Goal: Task Accomplishment & Management: Complete application form

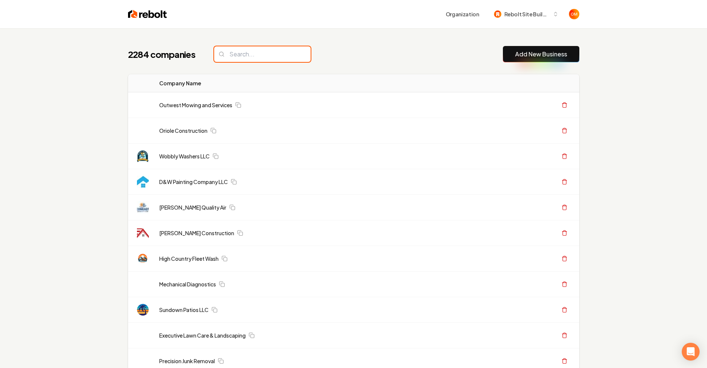
click at [264, 57] on input "search" at bounding box center [262, 54] width 97 height 16
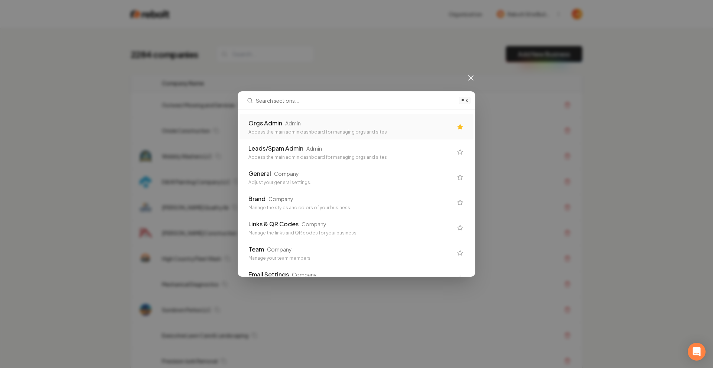
click at [315, 124] on div "Orgs Admin Admin" at bounding box center [350, 123] width 204 height 9
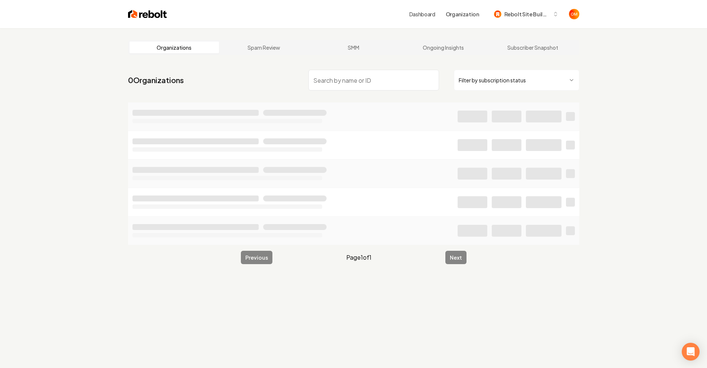
scroll to position [18, 0]
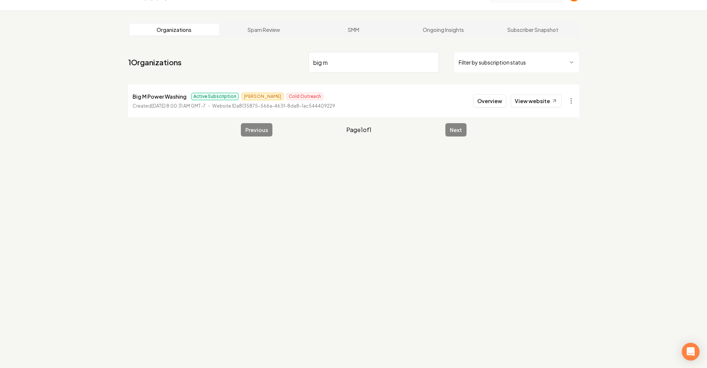
type input "big m"
click at [430, 63] on input "big m" at bounding box center [373, 62] width 131 height 21
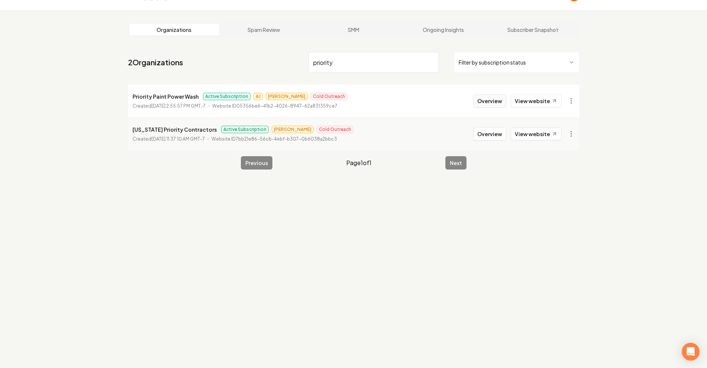
type input "priority"
click at [498, 100] on button "Overview" at bounding box center [489, 100] width 33 height 13
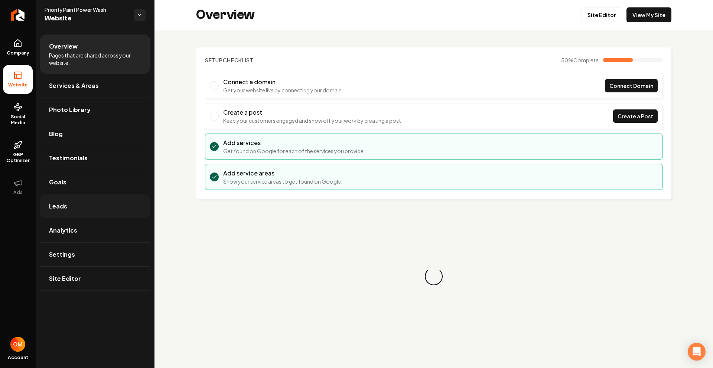
click at [94, 205] on link "Leads" at bounding box center [95, 206] width 110 height 24
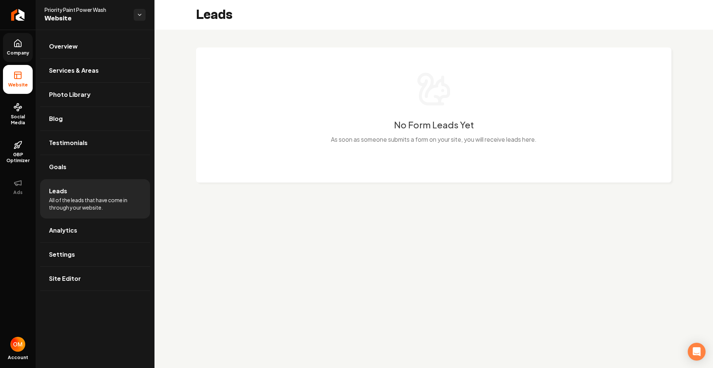
click at [14, 48] on link "Company" at bounding box center [18, 47] width 30 height 29
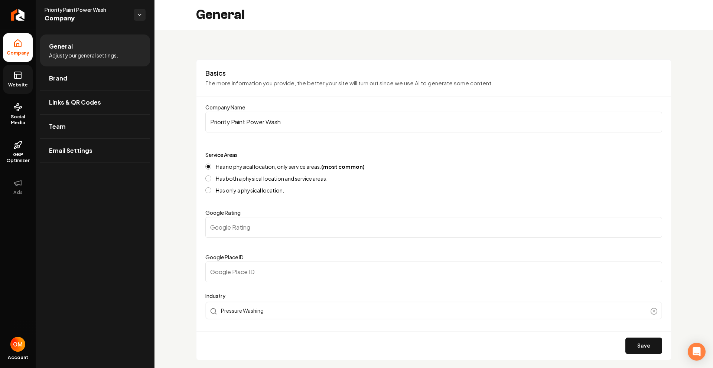
click at [8, 76] on link "Website" at bounding box center [18, 79] width 30 height 29
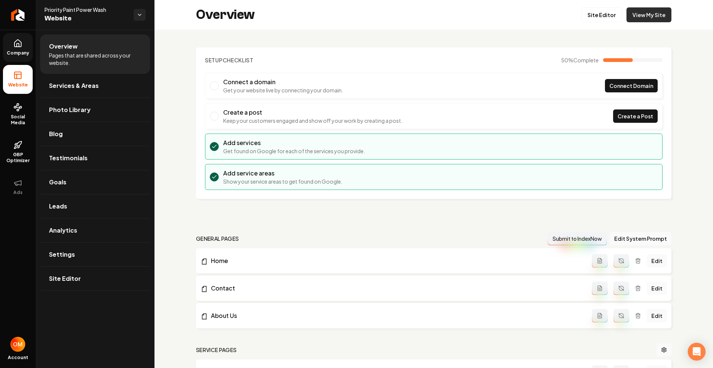
click at [647, 13] on link "View My Site" at bounding box center [648, 14] width 45 height 15
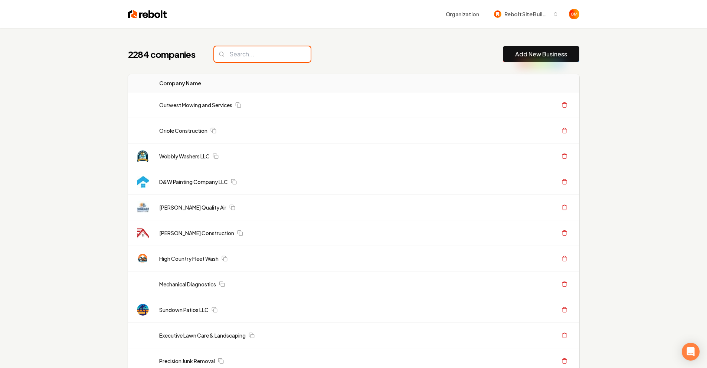
drag, startPoint x: 224, startPoint y: 55, endPoint x: 243, endPoint y: 55, distance: 18.6
click at [225, 55] on input "search" at bounding box center [262, 54] width 97 height 16
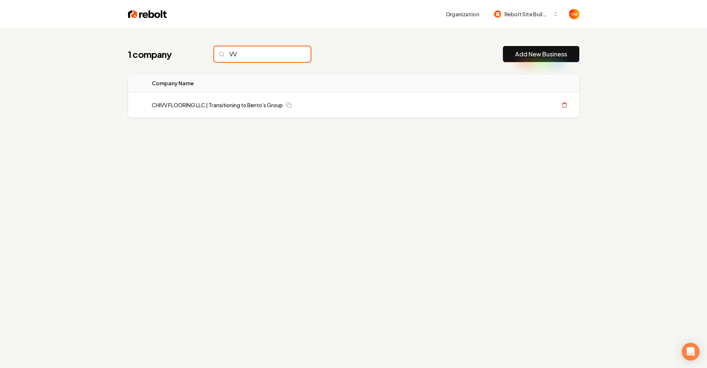
type input "V"
type input "CSRA"
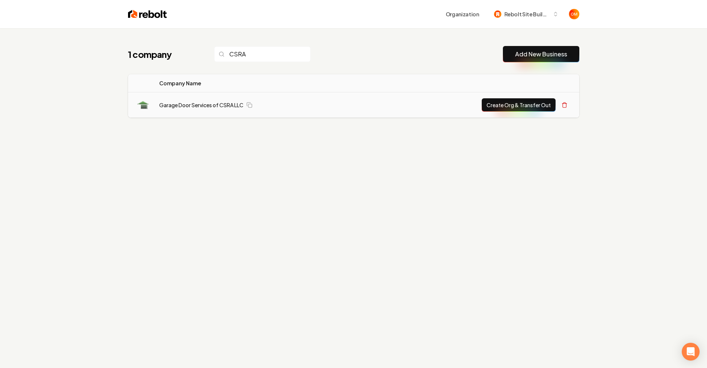
click at [510, 98] on button "Create Org & Transfer Out" at bounding box center [519, 104] width 74 height 13
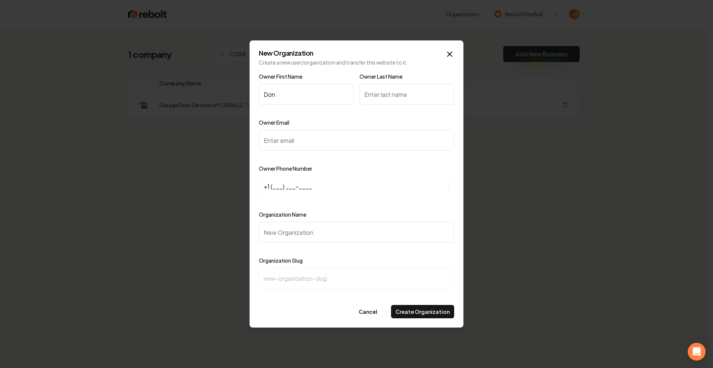
type input "Don"
drag, startPoint x: 415, startPoint y: 92, endPoint x: 421, endPoint y: 70, distance: 23.4
click at [415, 92] on input "Owner Last Name" at bounding box center [406, 94] width 95 height 21
type input "Stifter"
click at [346, 138] on input "Owner Email" at bounding box center [356, 140] width 195 height 21
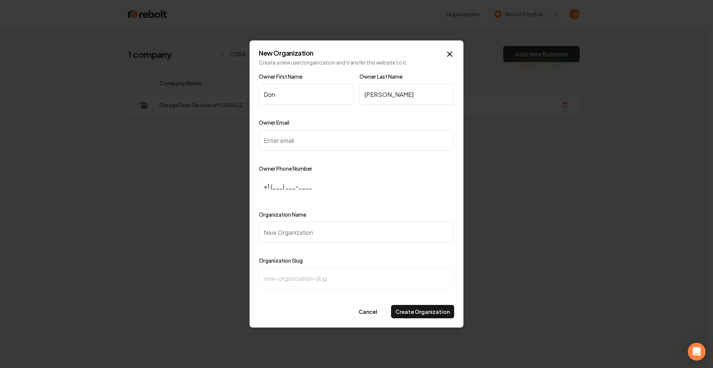
paste input "gdsofcsra@gmail.com"
type input "gdsofcsra@gmail.com"
click at [271, 189] on input "+1 (___) ___-____" at bounding box center [354, 186] width 190 height 21
type input "+1 (706) 877-0797"
click at [326, 231] on input "Organization Name" at bounding box center [356, 232] width 195 height 21
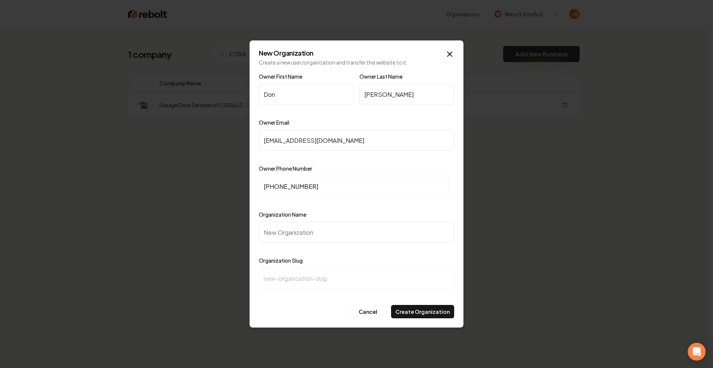
type input "G"
type input "g"
type input "Ga"
type input "ga"
type input "Gar"
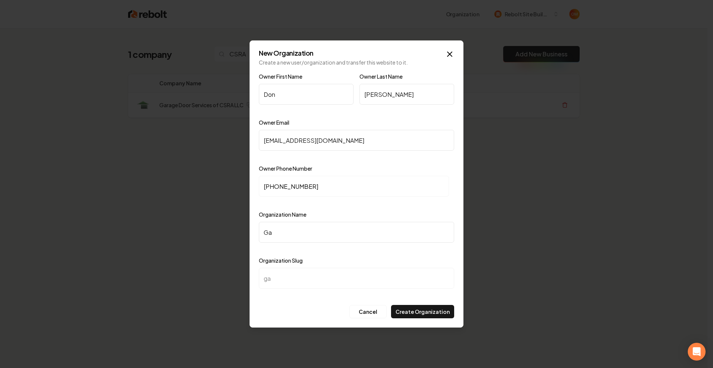
type input "gar"
type input "Gara"
type input "gara"
type input "Garag"
type input "garag"
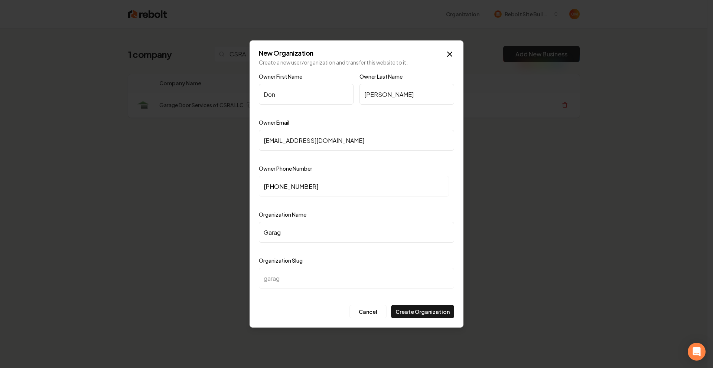
type input "Garage"
type input "garage"
type input "Garage DF"
type input "garage-df"
type input "Garage DFo"
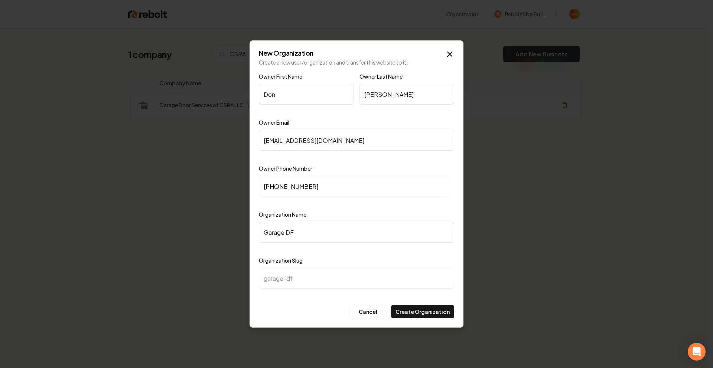
type input "garage-dfo"
type input "Garage DFoo"
type input "garage-dfoo"
type input "Garage DFoor"
type input "garage-dfoor"
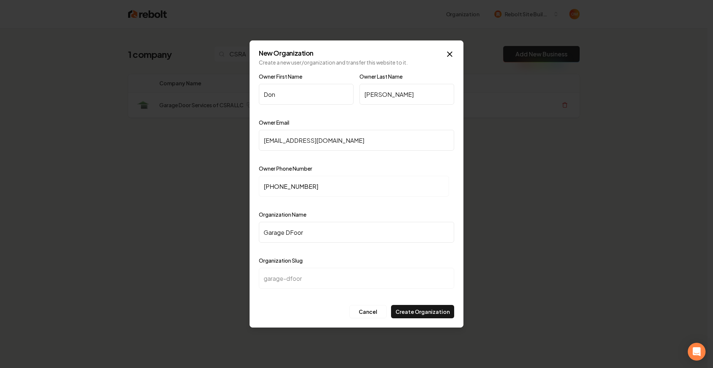
type input "Garage DFoo"
type input "garage-dfoo"
type input "Garage DFo"
type input "garage-dfo"
type input "Garage DF"
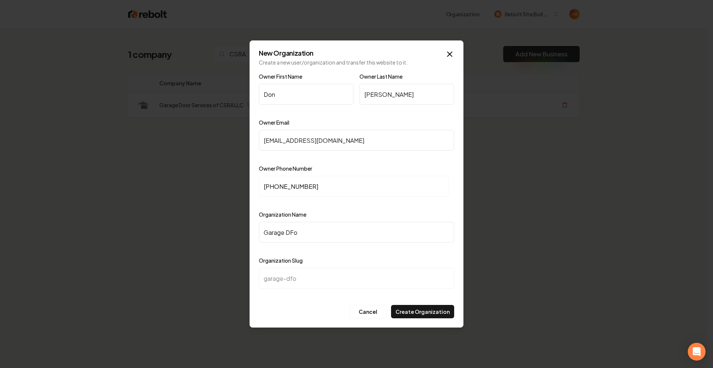
type input "garage-df"
type input "Garage D"
type input "garage-d"
type input "Garage Do"
type input "garage-do"
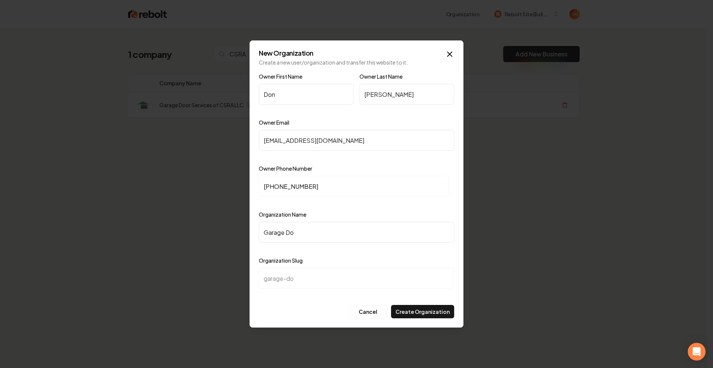
type input "Garage Doo"
type input "garage-doo"
type input "Garage Door"
type input "garage-door"
type input "Garage Door S"
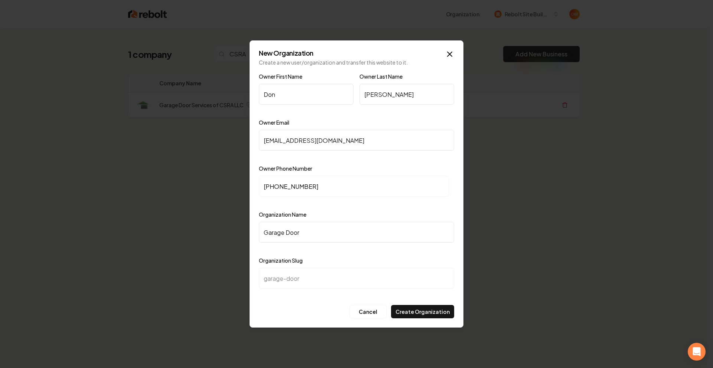
type input "garage-door-s"
type input "Garage Door Sr"
type input "garage-door-sr"
type input "Garage Door Srr"
type input "garage-door-srr"
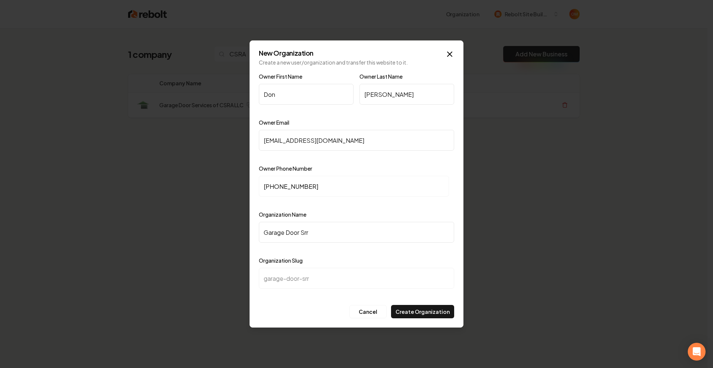
type input "Garage Door Sr"
type input "garage-door-sr"
type input "Garage Door Sre"
type input "garage-door-sre"
type input "Garage Door Sr"
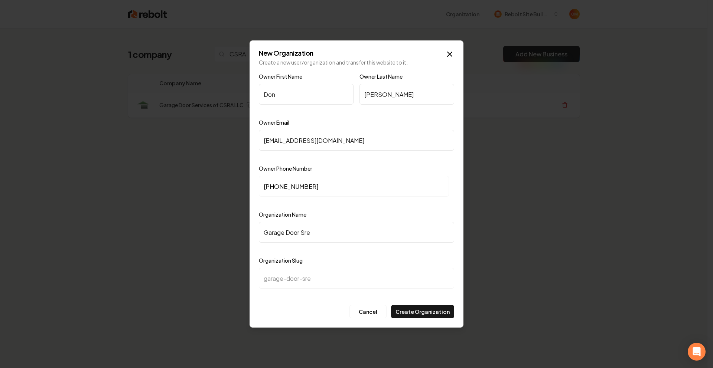
type input "garage-door-sr"
type input "Garage Door S"
type input "garage-door-s"
type input "Garage Door Se"
type input "garage-door-se"
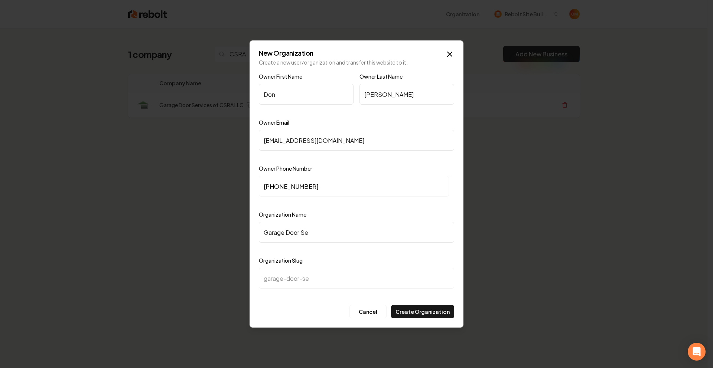
type input "Garage Door Ser"
type input "garage-door-ser"
type input "Garage Door Serv"
type input "garage-door-serv"
type input "Garage Door Servi"
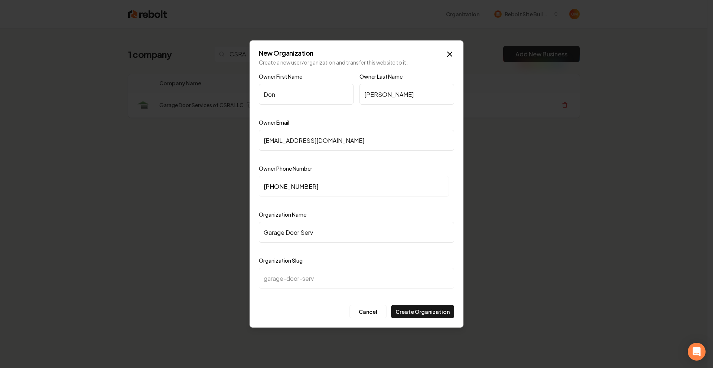
type input "garage-door-servi"
type input "Garage Door Servic"
type input "garage-door-servic"
type input "Garage Door Service"
type input "garage-door-service"
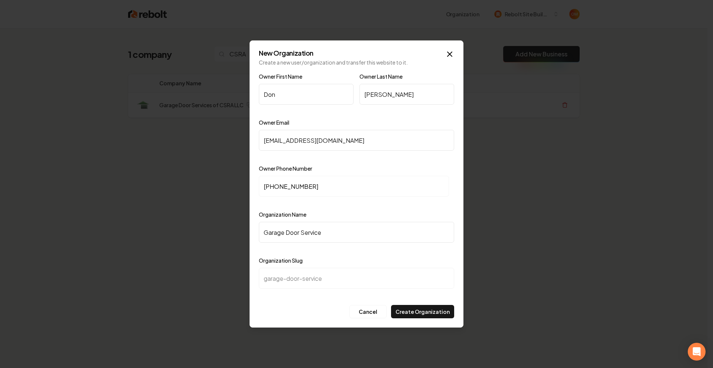
type input "Garage Door Services"
type input "garage-door-services"
type input "Garage Door Services o"
type input "garage-door-services-o"
type input "Garage Door Services of"
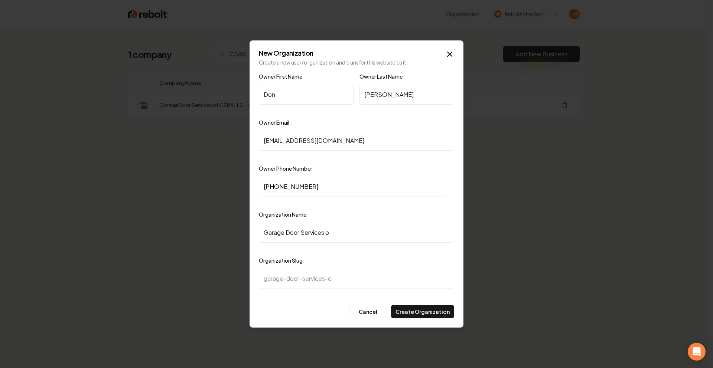
type input "garage-door-services-of"
type input "Garage Door Services of C"
type input "garage-door-services-of-c"
type input "Garage Door Services of CS"
type input "garage-door-services-of-cs"
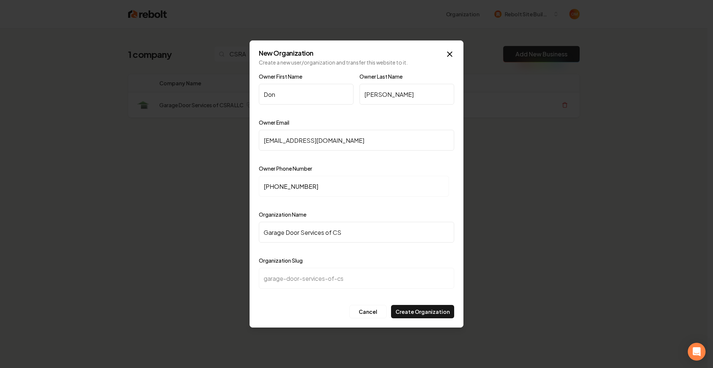
type input "Garage Door Services of CSR"
type input "garage-door-services-of-csr"
type input "Garage Door Services of CSRA"
type input "garage-door-services-of-csra"
type input "Garage Door Services of CSRA L"
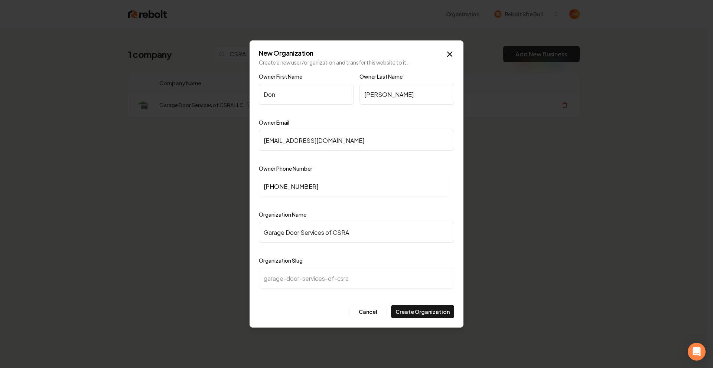
type input "garage-door-services-of-csra-l"
type input "Garage Door Services of CSRA LL"
type input "garage-door-services-of-csra-ll"
type input "Garage Door Services of CSRA LLC"
type input "garage-door-services-of-csra-llc"
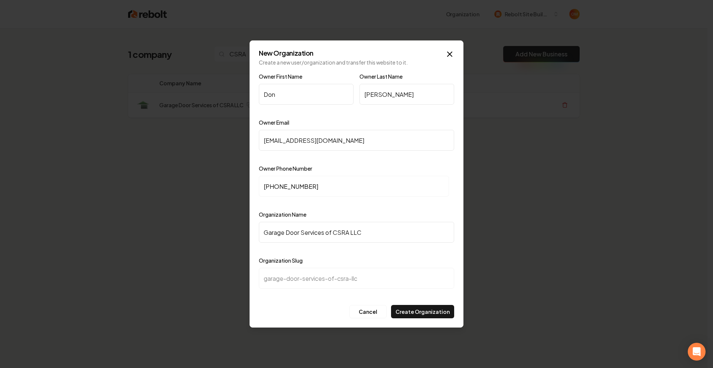
type input "Garage Door Services of CSRA LLC"
click at [425, 313] on button "Create Organization" at bounding box center [422, 311] width 63 height 13
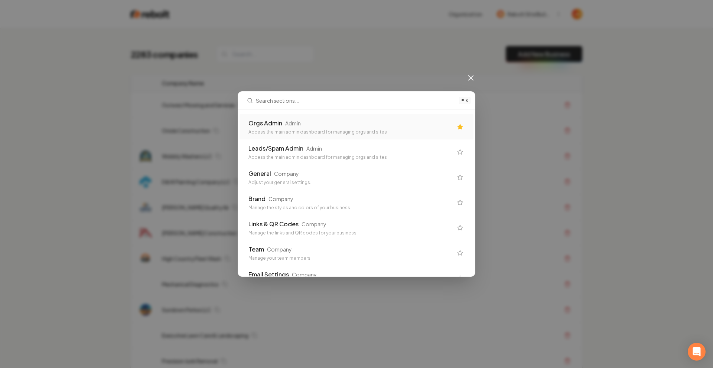
click at [286, 138] on div "Orgs Admin Admin Access the main admin dashboard for managing orgs and sites" at bounding box center [356, 126] width 234 height 25
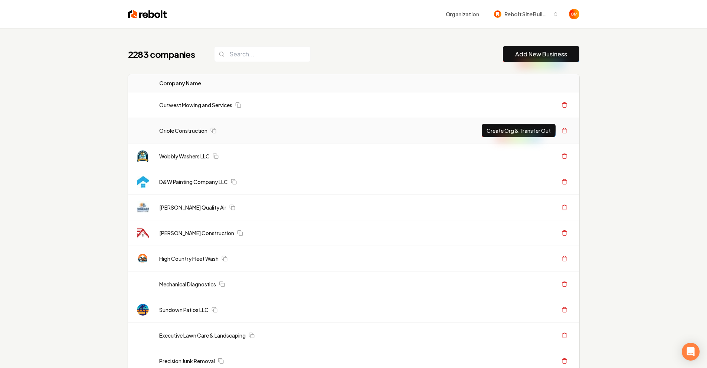
click at [288, 129] on div "Oriole Construction" at bounding box center [309, 130] width 301 height 7
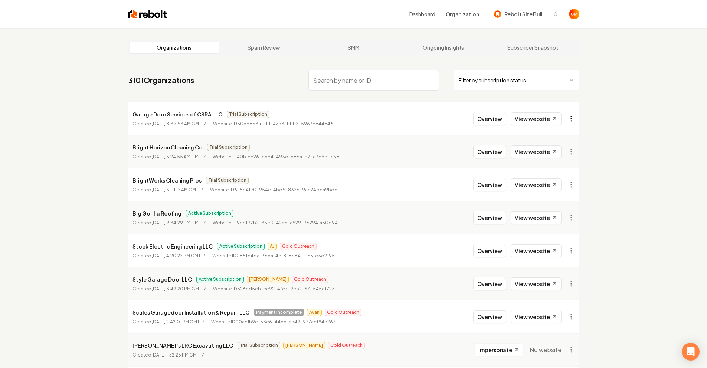
click at [572, 123] on html "Dashboard Organization Rebolt Site Builder Organizations Spam Review SMM Ongoin…" at bounding box center [353, 184] width 707 height 368
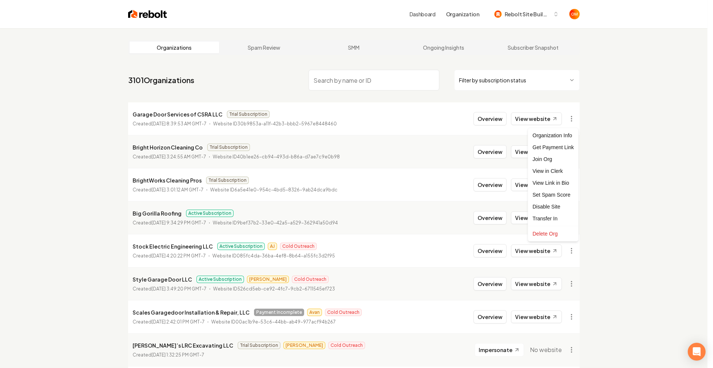
click at [80, 113] on html "Dashboard Organization Rebolt Site Builder Organizations Spam Review SMM Ongoin…" at bounding box center [356, 184] width 713 height 368
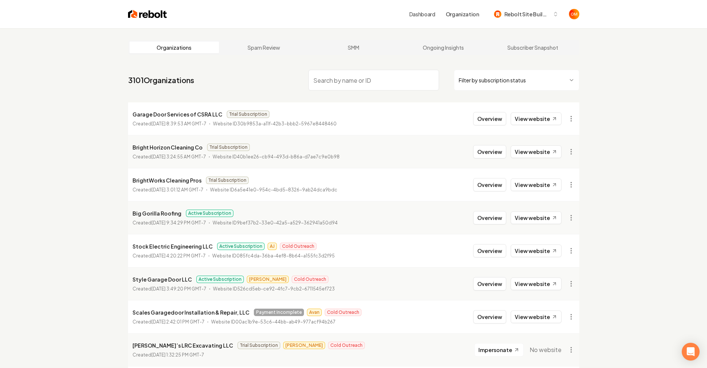
drag, startPoint x: 133, startPoint y: 115, endPoint x: 224, endPoint y: 114, distance: 91.3
click at [224, 114] on div "Garage Door Services of CSRA LLC Trial Subscription" at bounding box center [235, 114] width 204 height 9
copy p "Garage Door Services of CSRA LLC"
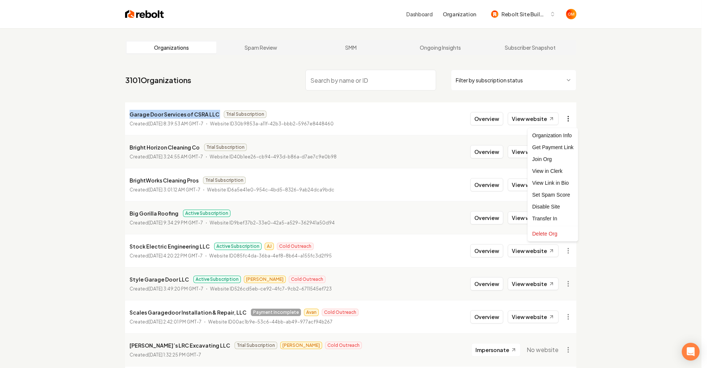
click at [572, 119] on html "Dashboard Organization Rebolt Site Builder Organizations Spam Review SMM Ongoin…" at bounding box center [353, 184] width 707 height 368
click at [285, 74] on html "Dashboard Organization Rebolt Site Builder Organizations Spam Review SMM Ongoin…" at bounding box center [356, 184] width 713 height 368
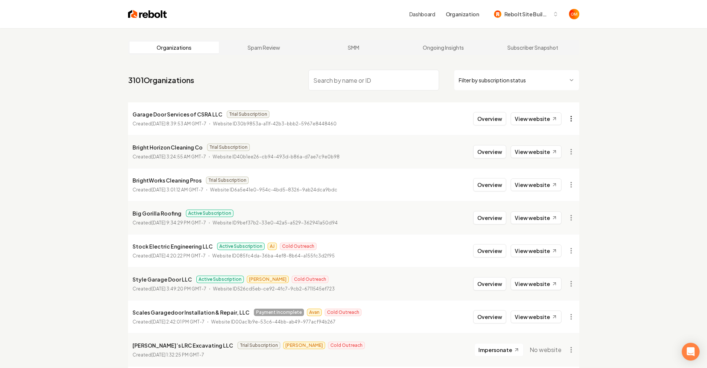
click at [572, 122] on html "Dashboard Organization Rebolt Site Builder Organizations Spam Review SMM Ongoin…" at bounding box center [353, 184] width 707 height 368
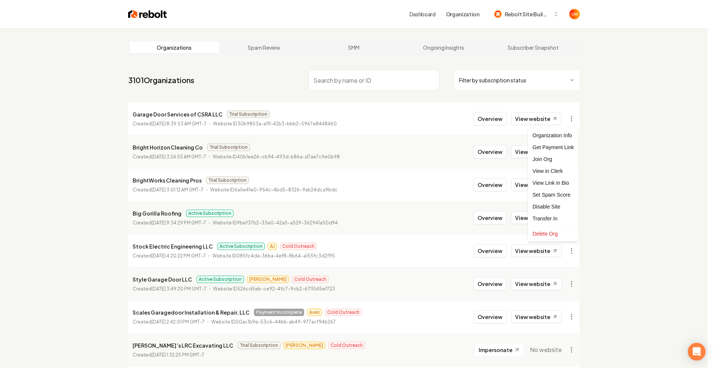
drag, startPoint x: 590, startPoint y: 104, endPoint x: 579, endPoint y: 110, distance: 13.0
click at [590, 104] on html "Dashboard Organization Rebolt Site Builder Organizations Spam Review SMM Ongoin…" at bounding box center [356, 184] width 713 height 368
click at [572, 117] on html "Dashboard Organization Rebolt Site Builder Organizations Spam Review SMM Ongoin…" at bounding box center [353, 184] width 707 height 368
click at [561, 147] on div "Get Payment Link" at bounding box center [552, 147] width 47 height 12
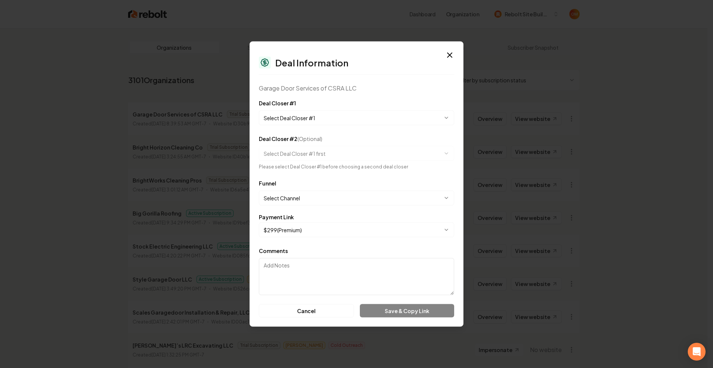
click at [333, 117] on body "Dashboard Organization Rebolt Site Builder Organizations Spam Review SMM Ongoin…" at bounding box center [353, 184] width 707 height 368
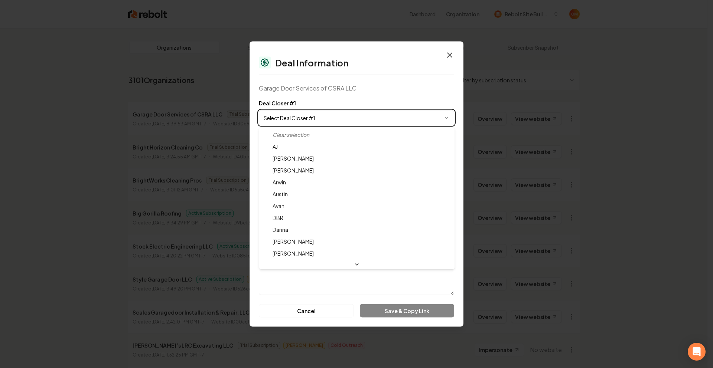
click at [445, 53] on body "Dashboard Organization Rebolt Site Builder Organizations Spam Review SMM Ongoin…" at bounding box center [353, 184] width 707 height 368
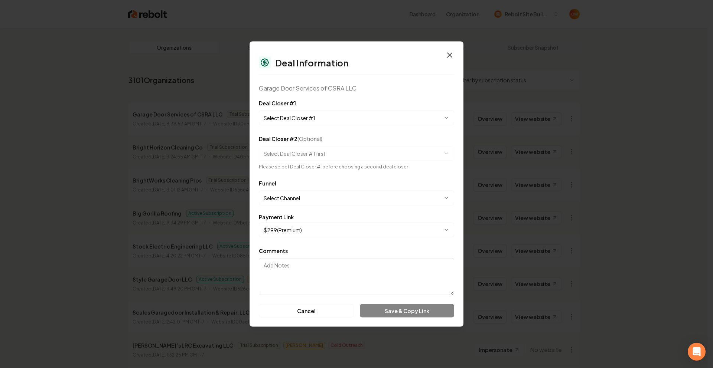
click at [451, 53] on icon "button" at bounding box center [449, 55] width 4 height 4
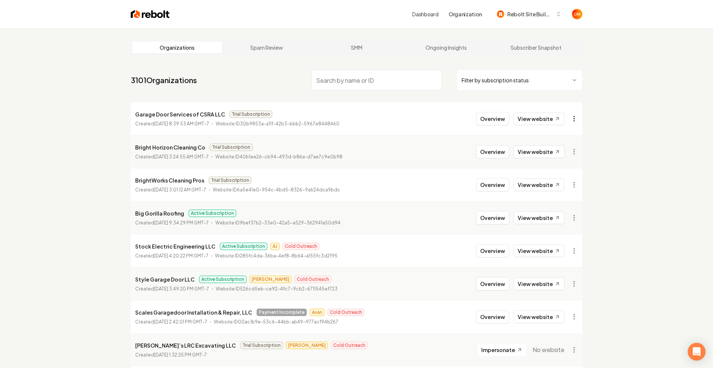
click at [572, 118] on html "Dashboard Organization Rebolt Site Builder Organizations Spam Review SMM Ongoin…" at bounding box center [356, 184] width 713 height 368
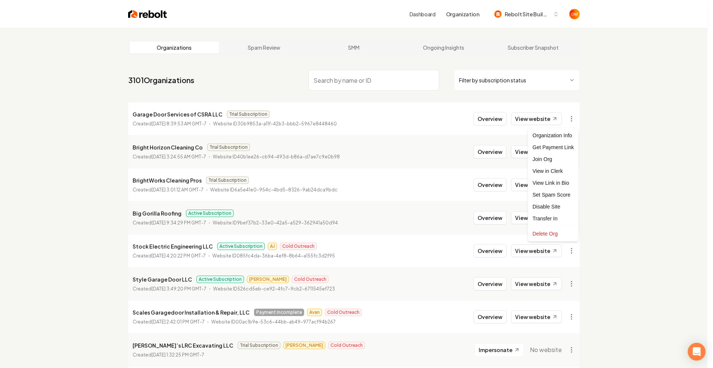
click at [608, 98] on html "Dashboard Organization Rebolt Site Builder Organizations Spam Review SMM Ongoin…" at bounding box center [356, 184] width 713 height 368
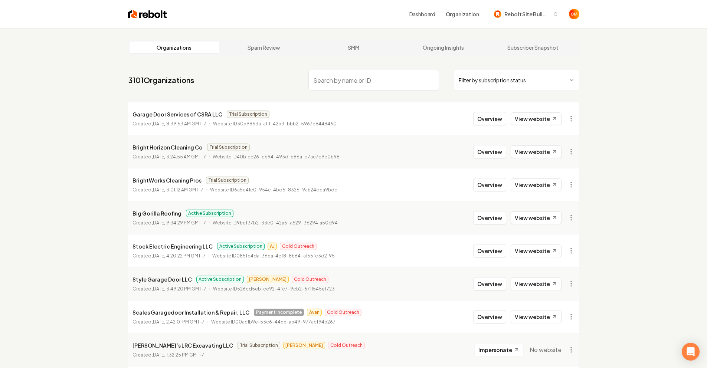
click at [568, 120] on html "Dashboard Organization Rebolt Site Builder Organizations Spam Review SMM Ongoin…" at bounding box center [356, 184] width 713 height 368
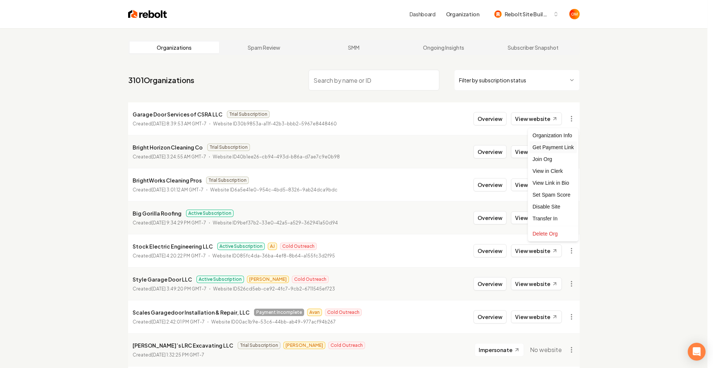
click at [563, 142] on div "Get Payment Link" at bounding box center [552, 147] width 47 height 12
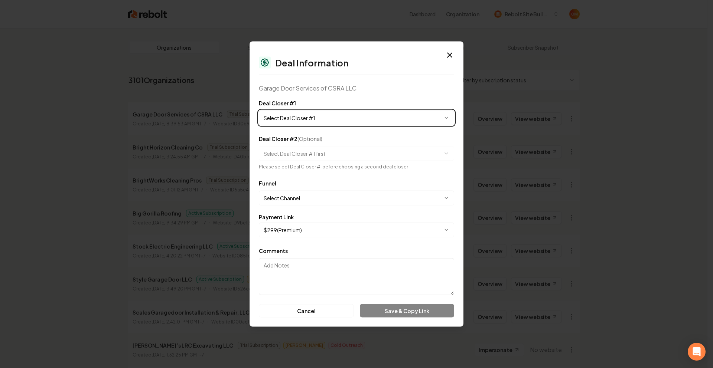
select select "**********"
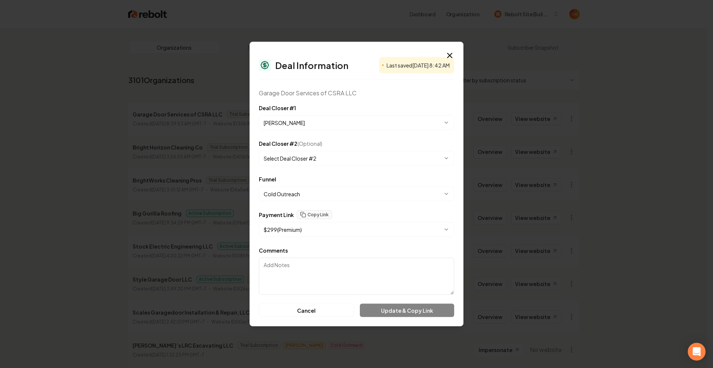
click at [309, 154] on body "Dashboard Organization Rebolt Site Builder Organizations Spam Review SMM Ongoin…" at bounding box center [353, 184] width 707 height 368
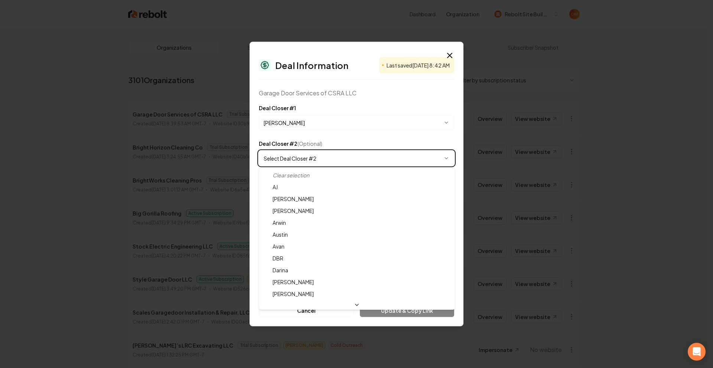
click at [559, 146] on div at bounding box center [356, 184] width 713 height 368
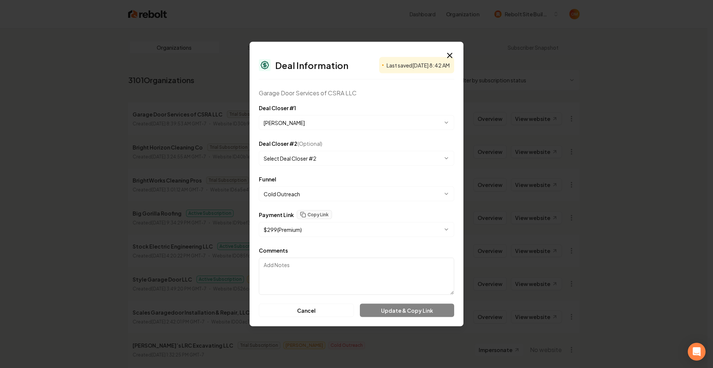
click at [382, 145] on div "**********" at bounding box center [356, 152] width 195 height 27
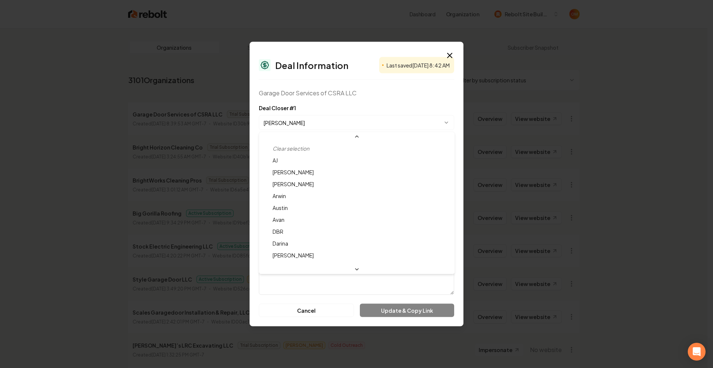
click at [311, 127] on body "Dashboard Organization Rebolt Site Builder Organizations Spam Review SMM Ongoin…" at bounding box center [353, 184] width 707 height 368
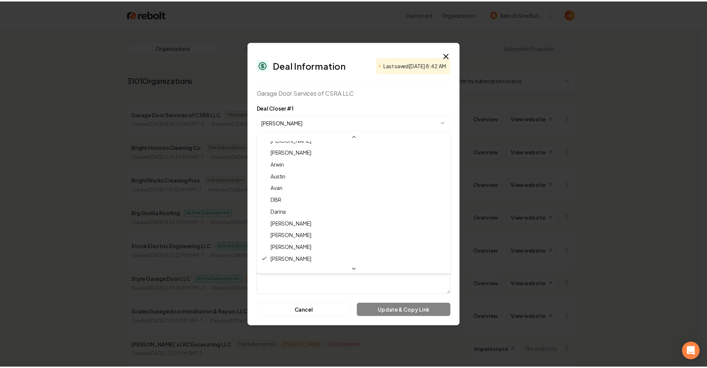
scroll to position [8, 0]
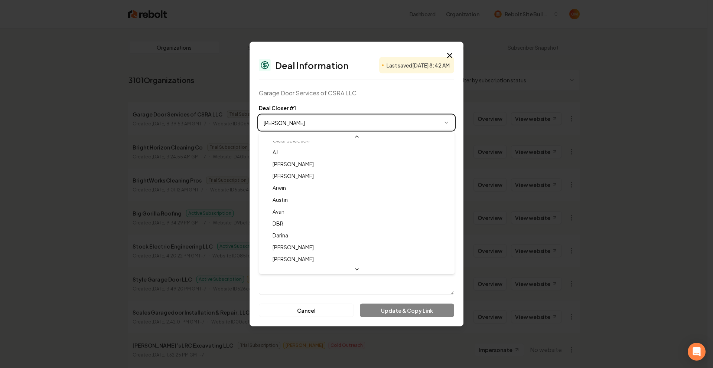
click at [363, 100] on body "Dashboard Organization Rebolt Site Builder Organizations Spam Review SMM Ongoin…" at bounding box center [353, 184] width 707 height 368
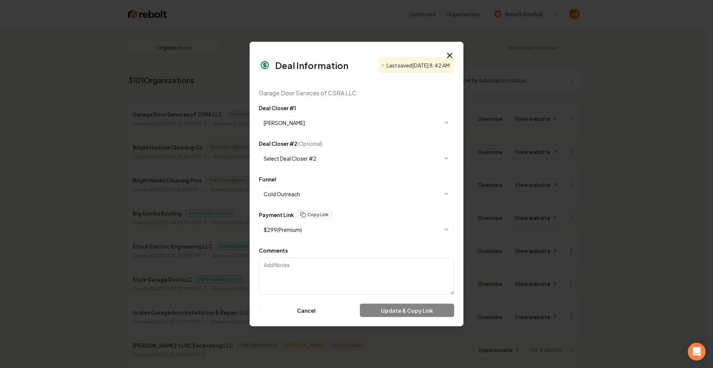
click at [365, 104] on div "**********" at bounding box center [356, 117] width 195 height 27
click at [300, 192] on body "Dashboard Organization Rebolt Site Builder Organizations Spam Review SMM Ongoin…" at bounding box center [353, 184] width 707 height 368
click at [352, 215] on div "Payment Link Copy Link" at bounding box center [356, 214] width 195 height 9
click at [316, 215] on button "Copy Link" at bounding box center [314, 214] width 35 height 9
click at [450, 56] on icon "button" at bounding box center [449, 55] width 4 height 4
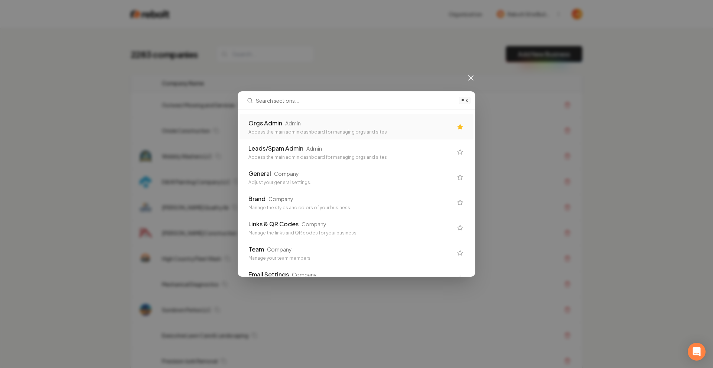
click at [329, 121] on div "Orgs Admin Admin" at bounding box center [350, 123] width 204 height 9
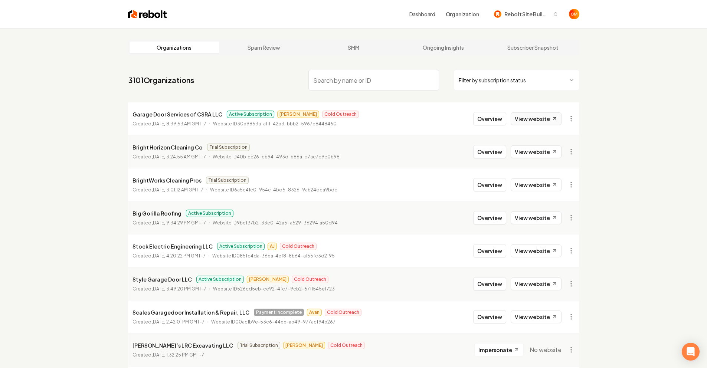
click at [541, 118] on link "View website" at bounding box center [536, 118] width 51 height 13
click at [536, 119] on link "View website" at bounding box center [536, 118] width 51 height 13
click at [478, 115] on button "Overview" at bounding box center [489, 118] width 33 height 13
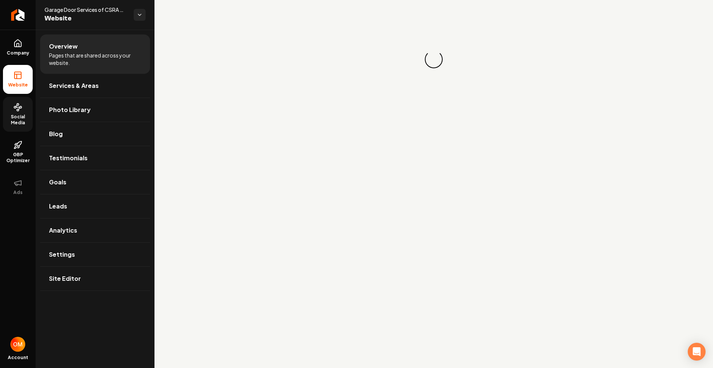
click at [29, 114] on span "Social Media" at bounding box center [18, 120] width 30 height 12
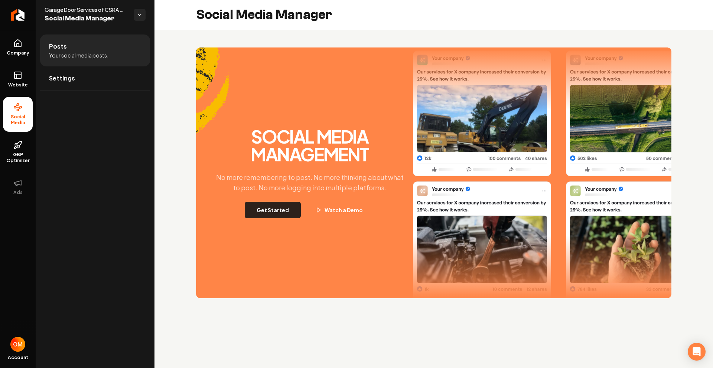
click at [288, 210] on button "Get Started" at bounding box center [273, 210] width 56 height 16
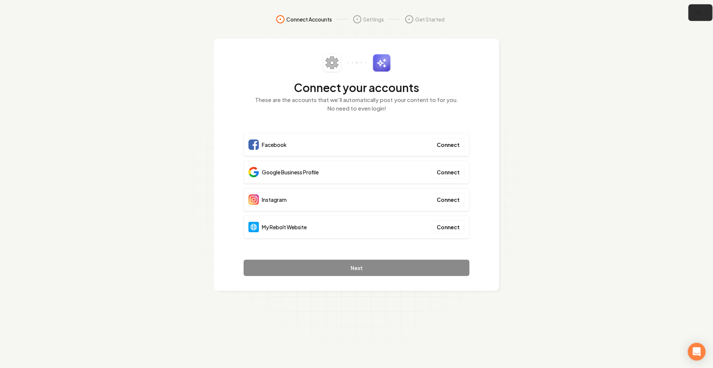
click at [695, 12] on icon "button" at bounding box center [698, 12] width 9 height 9
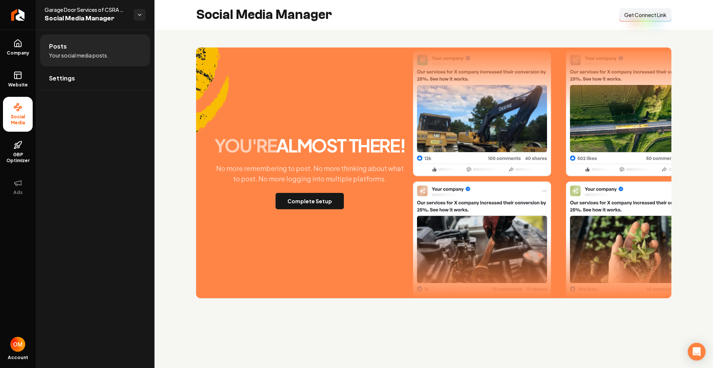
click at [644, 11] on span "Get Connect Link" at bounding box center [645, 14] width 42 height 7
click at [10, 76] on link "Website" at bounding box center [18, 79] width 30 height 29
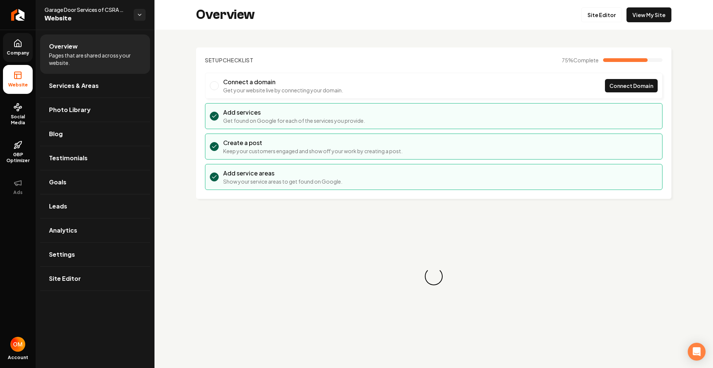
click at [8, 53] on span "Company" at bounding box center [18, 53] width 29 height 6
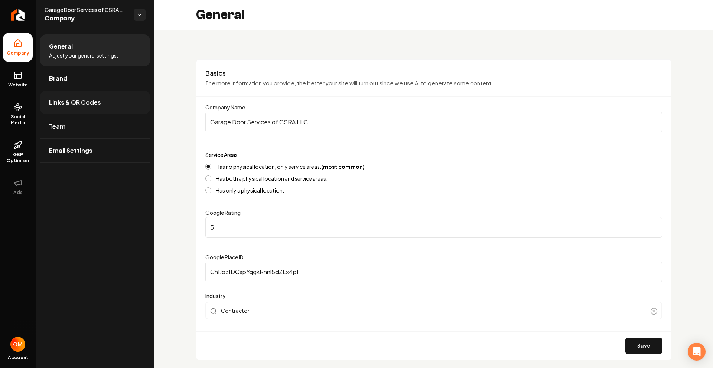
click at [78, 102] on span "Links & QR Codes" at bounding box center [75, 102] width 52 height 9
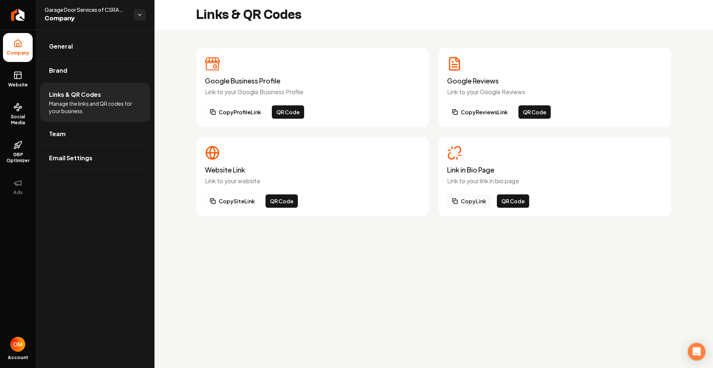
click at [476, 203] on button "Copy Link" at bounding box center [469, 200] width 44 height 13
click at [18, 81] on link "Website" at bounding box center [18, 79] width 30 height 29
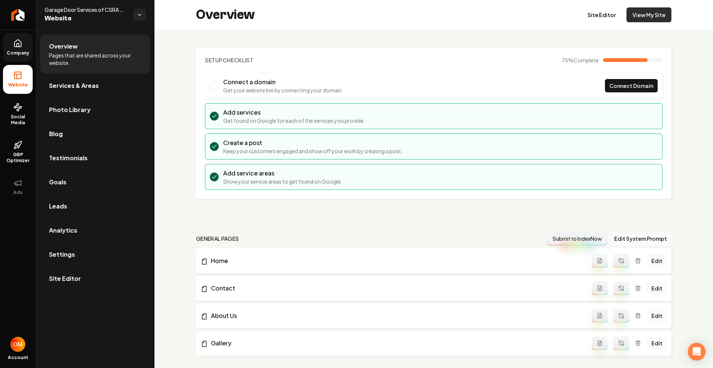
click at [644, 14] on link "View My Site" at bounding box center [648, 14] width 45 height 15
click at [12, 15] on icon "Return to dashboard" at bounding box center [18, 15] width 12 height 12
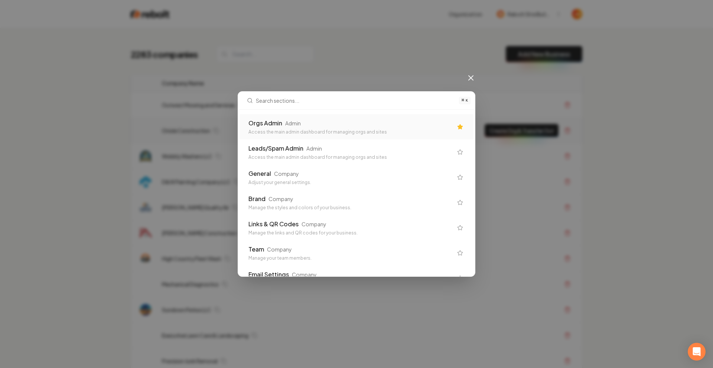
click at [332, 126] on div "Orgs Admin Admin" at bounding box center [350, 123] width 204 height 9
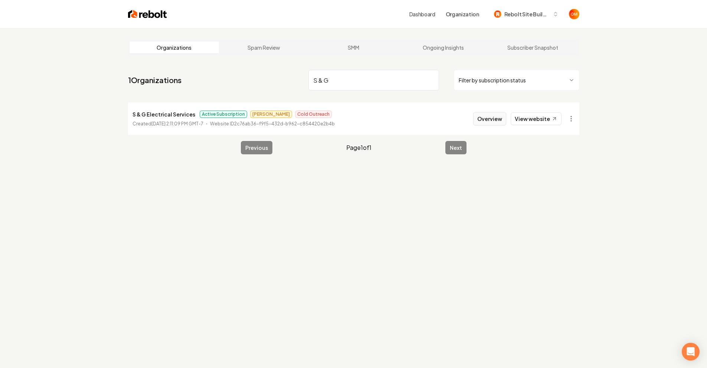
type input "S & G"
click at [486, 121] on button "Overview" at bounding box center [489, 118] width 33 height 13
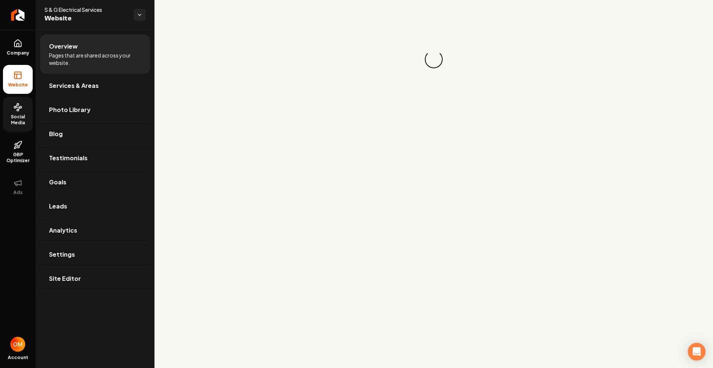
click at [19, 115] on span "Social Media" at bounding box center [18, 120] width 30 height 12
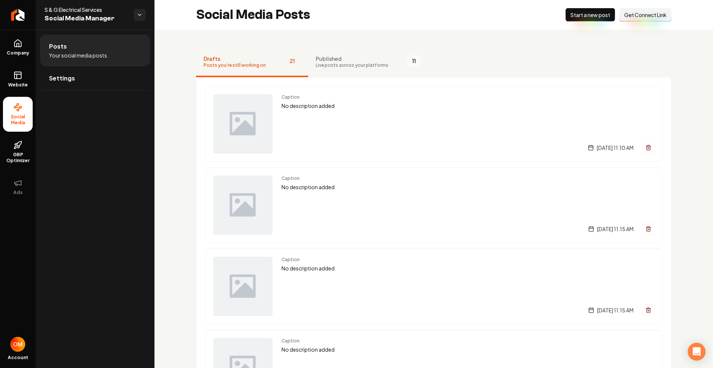
click at [646, 12] on span "Get Connect Link" at bounding box center [645, 14] width 42 height 7
